Goal: Navigation & Orientation: Understand site structure

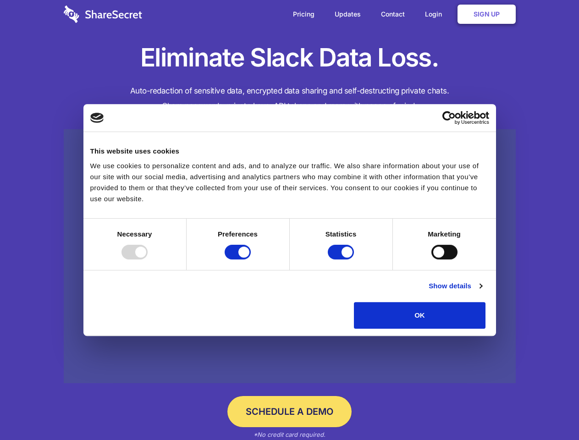
click at [148, 259] on div at bounding box center [134, 252] width 26 height 15
click at [251, 259] on input "Preferences" at bounding box center [238, 252] width 26 height 15
checkbox input "false"
click at [342, 259] on input "Statistics" at bounding box center [341, 252] width 26 height 15
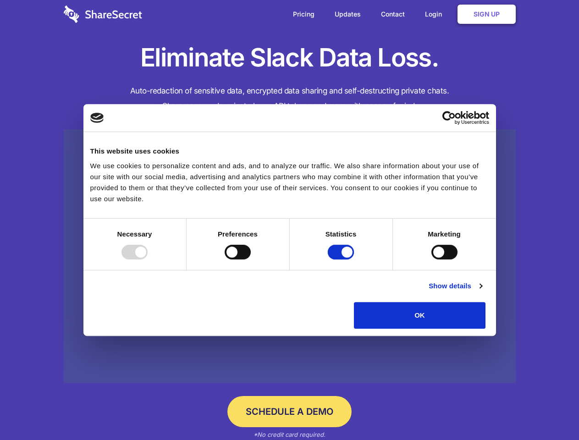
checkbox input "false"
click at [431, 259] on input "Marketing" at bounding box center [444, 252] width 26 height 15
checkbox input "true"
click at [482, 292] on link "Show details" at bounding box center [455, 286] width 53 height 11
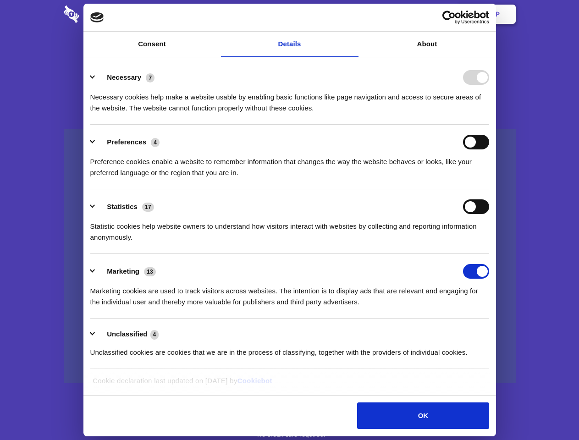
click at [493, 332] on ul "Necessary 7 Necessary cookies help make a website usable by enabling basic func…" at bounding box center [289, 214] width 407 height 309
